Goal: Use online tool/utility: Utilize a website feature to perform a specific function

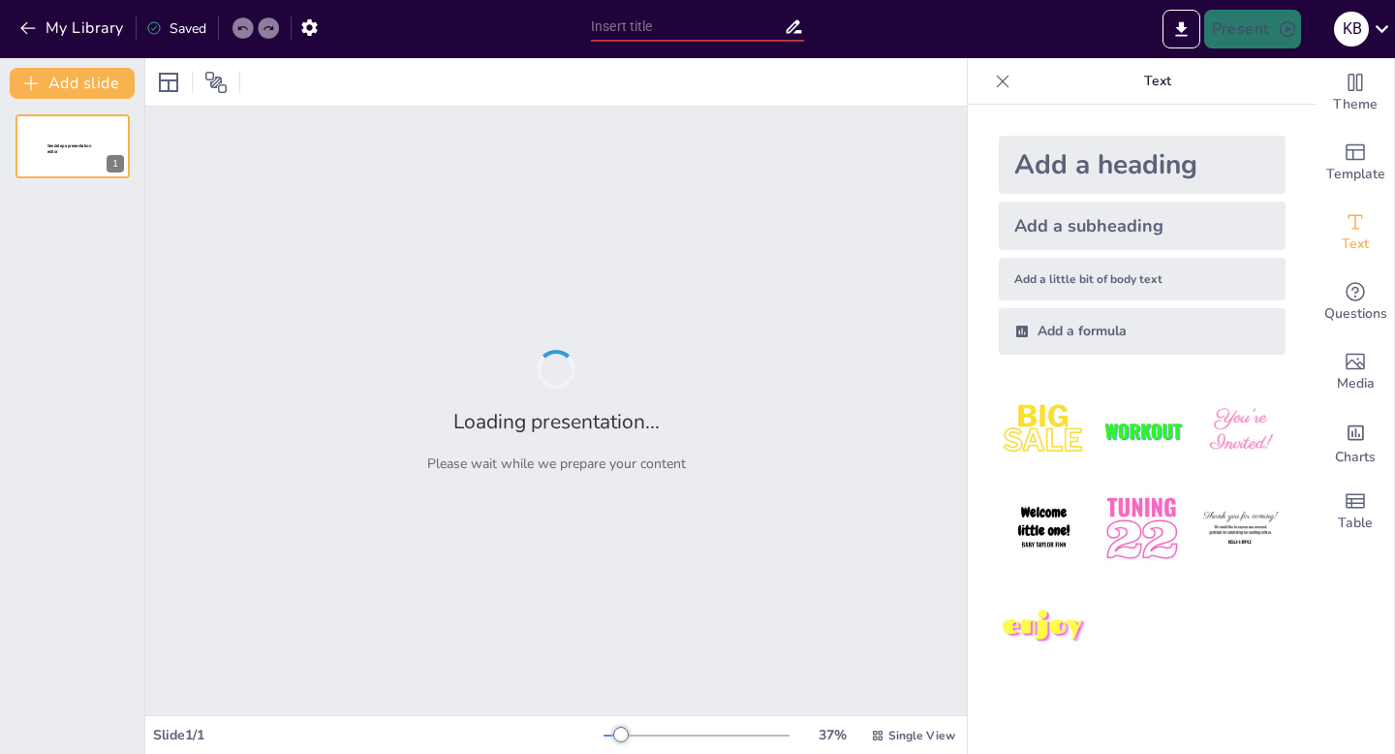
type input "New Sendsteps"
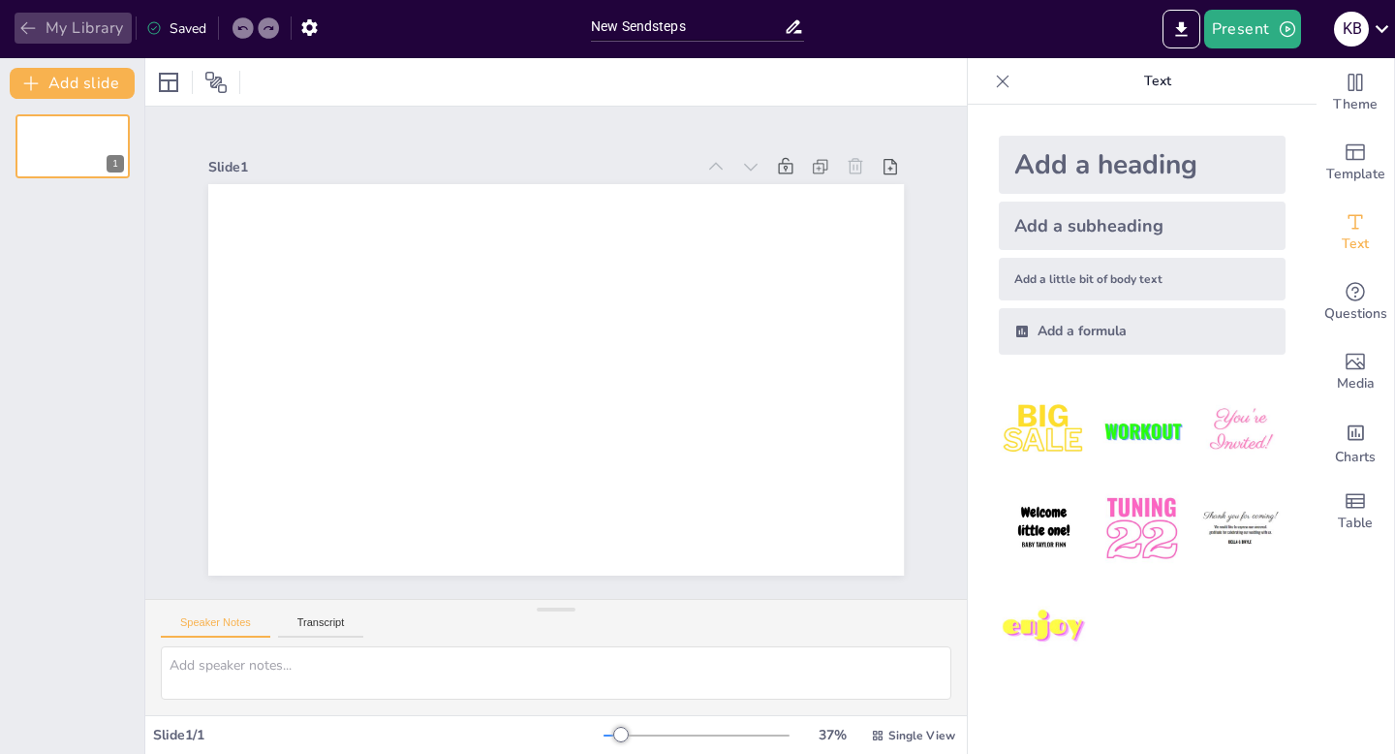
click at [15, 31] on button "My Library" at bounding box center [73, 28] width 117 height 31
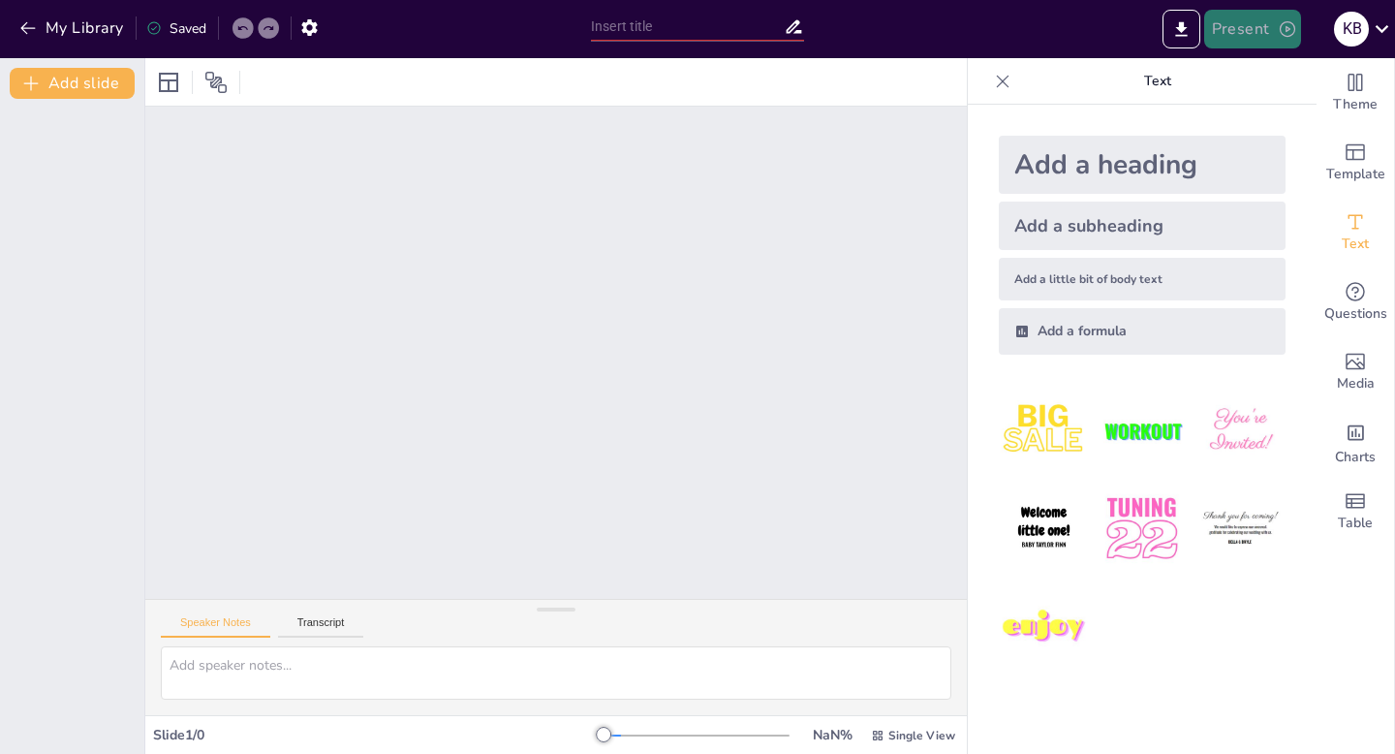
click at [1233, 41] on button "Present" at bounding box center [1252, 29] width 97 height 39
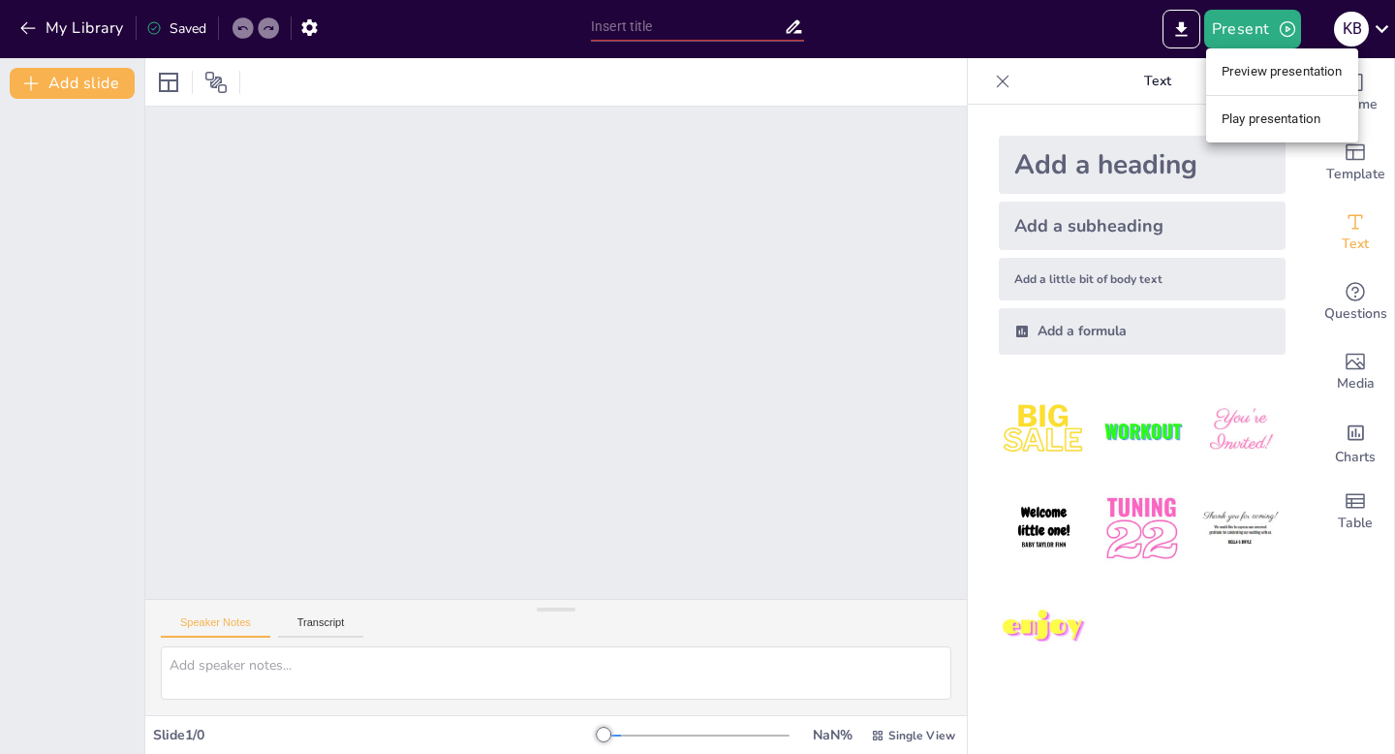
click at [1225, 72] on li "Preview presentation" at bounding box center [1282, 71] width 152 height 31
